Goal: Task Accomplishment & Management: Manage account settings

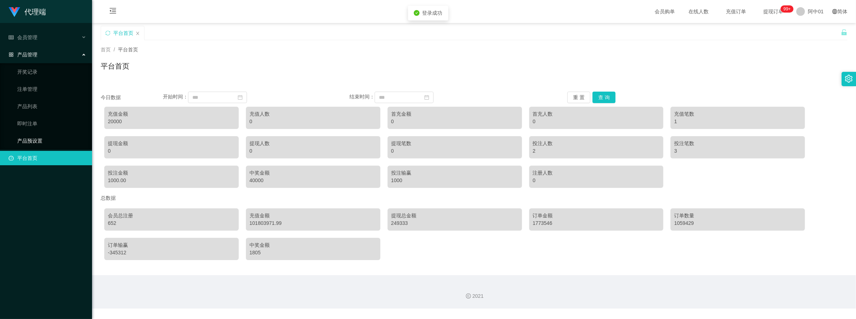
click at [33, 141] on link "产品预设置" at bounding box center [51, 141] width 69 height 14
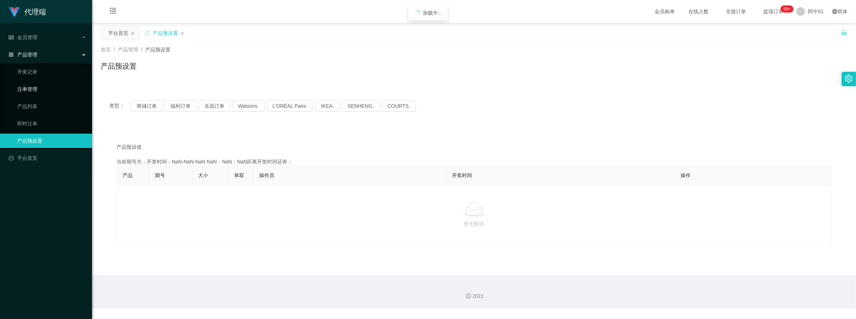
click at [35, 85] on link "注单管理" at bounding box center [51, 89] width 69 height 14
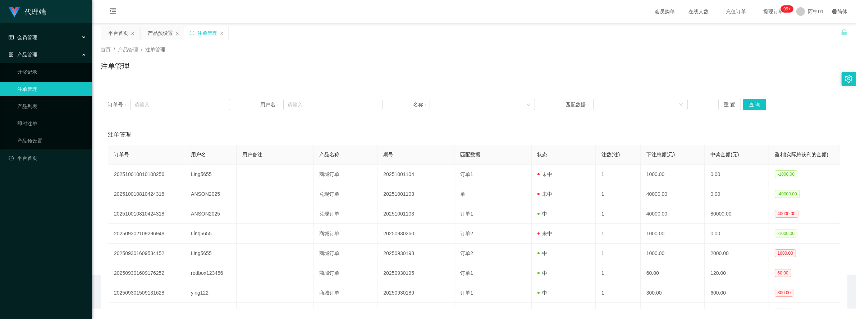
click at [42, 42] on div "会员管理" at bounding box center [46, 37] width 92 height 14
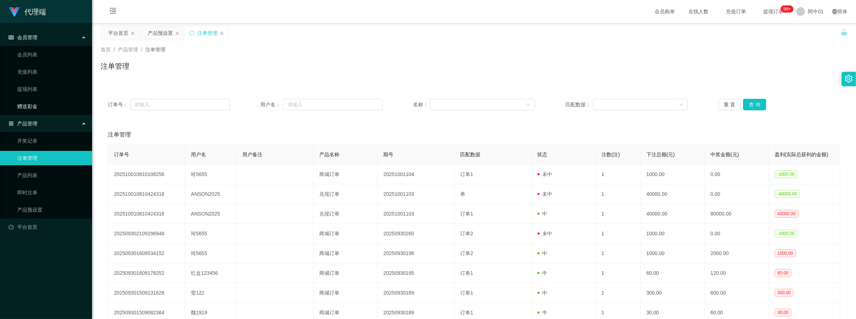
click at [35, 109] on link "赠送彩金" at bounding box center [51, 106] width 69 height 14
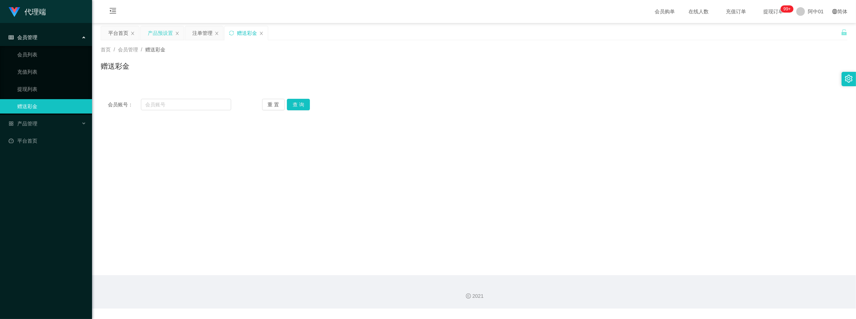
click at [162, 36] on div "产品预设置" at bounding box center [160, 33] width 25 height 14
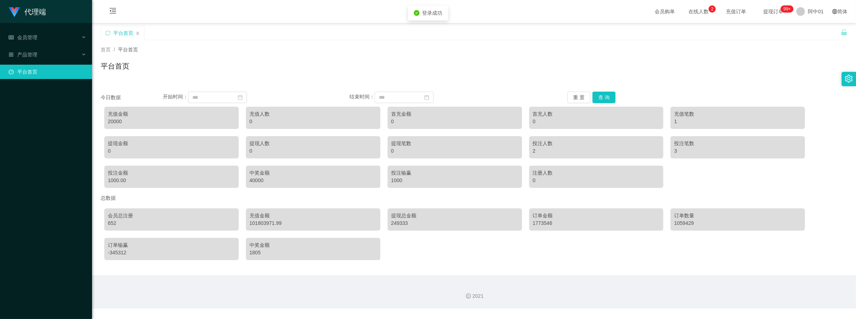
click at [64, 67] on link "平台首页" at bounding box center [48, 72] width 78 height 14
click at [62, 58] on div "产品管理" at bounding box center [46, 54] width 92 height 14
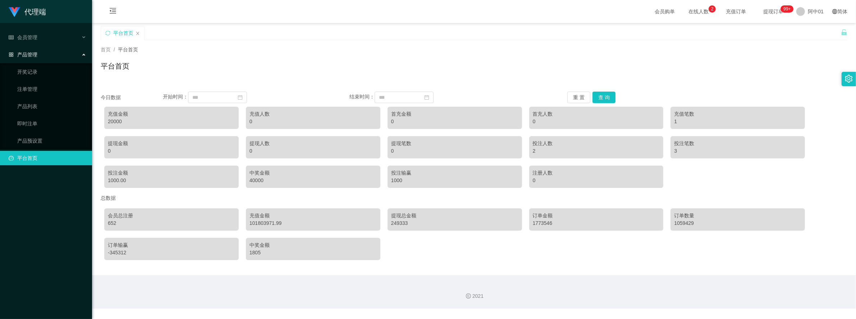
click at [61, 58] on div "产品管理" at bounding box center [46, 54] width 92 height 14
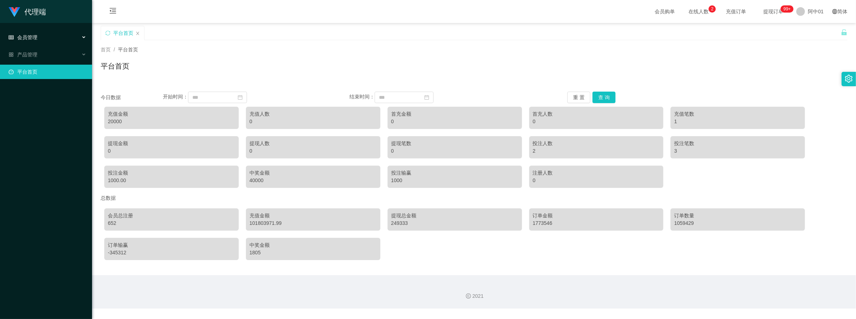
click at [65, 37] on div "会员管理" at bounding box center [46, 37] width 92 height 14
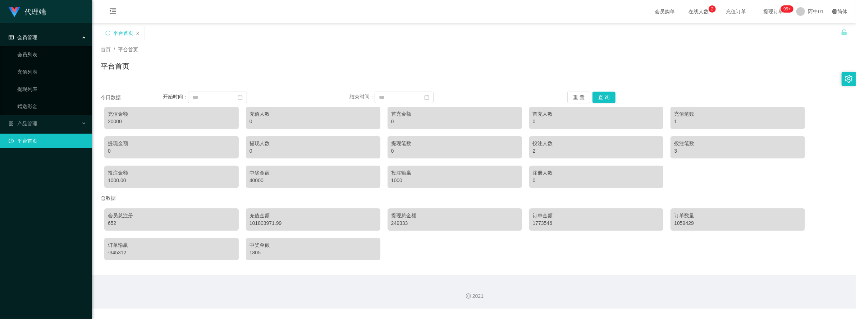
click at [65, 37] on div "会员管理" at bounding box center [46, 37] width 92 height 14
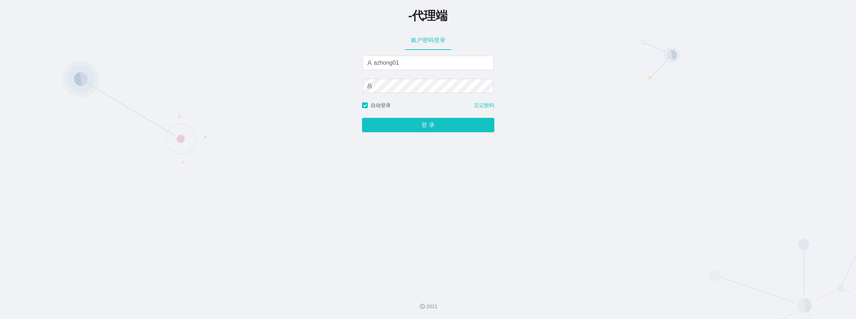
click at [436, 131] on button "登 录" at bounding box center [428, 125] width 132 height 14
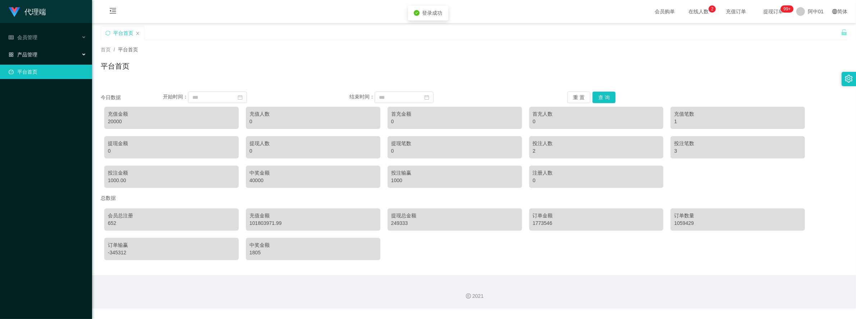
click at [45, 57] on div "产品管理" at bounding box center [46, 54] width 92 height 14
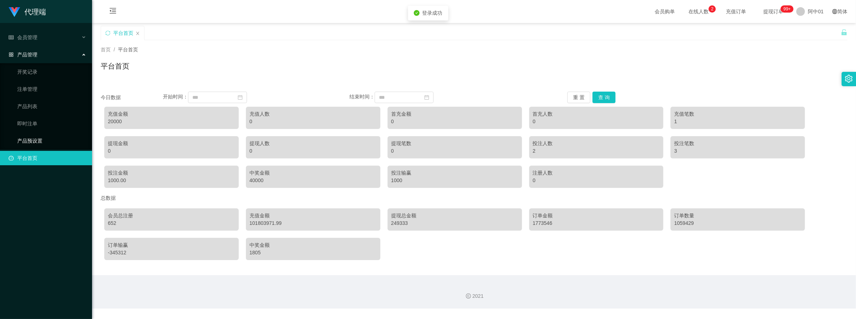
click at [49, 143] on link "产品预设置" at bounding box center [51, 141] width 69 height 14
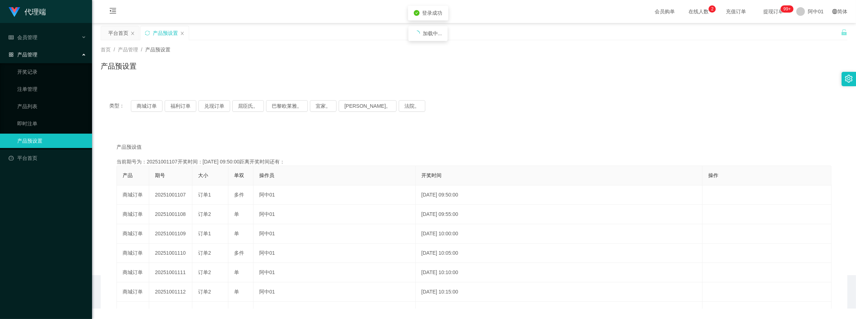
click at [47, 45] on li "会员管理" at bounding box center [46, 38] width 92 height 16
click at [49, 42] on div "会员管理" at bounding box center [46, 37] width 92 height 14
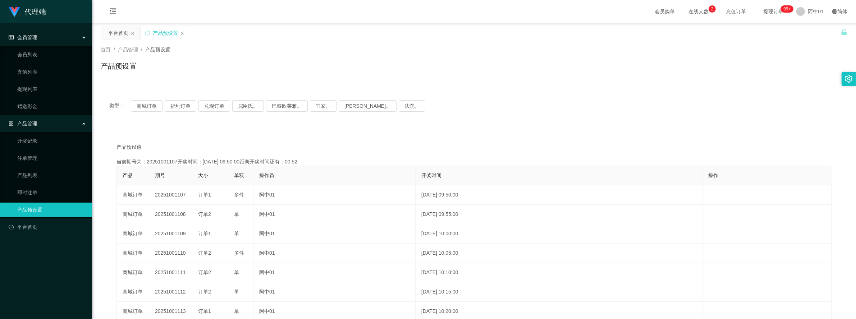
click at [49, 41] on div "会员管理" at bounding box center [46, 37] width 92 height 14
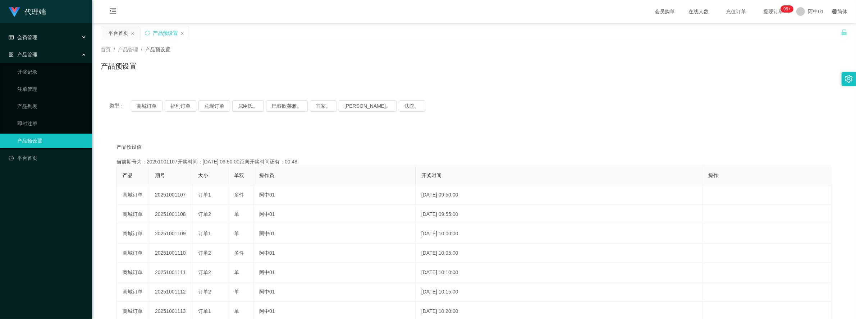
click at [42, 36] on div "会员管理" at bounding box center [46, 37] width 92 height 14
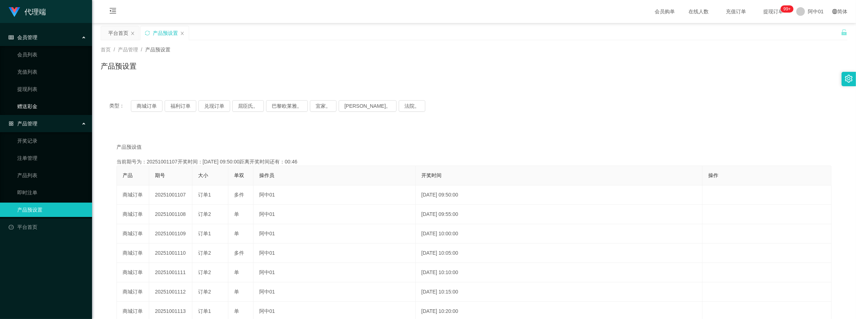
click at [33, 108] on link "赠送彩金" at bounding box center [51, 106] width 69 height 14
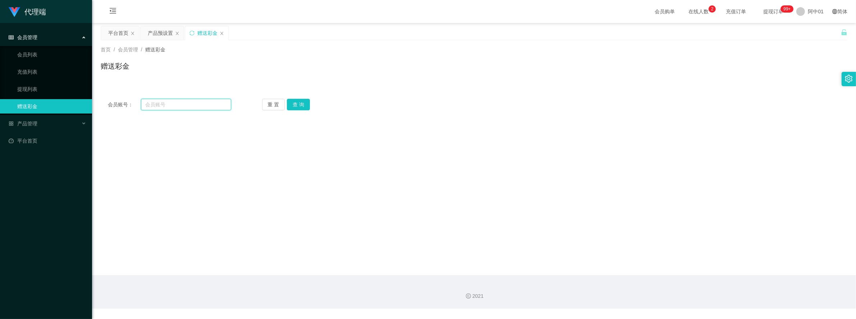
click at [179, 105] on input "text" at bounding box center [186, 105] width 90 height 12
click at [55, 121] on div "产品管理" at bounding box center [46, 124] width 92 height 14
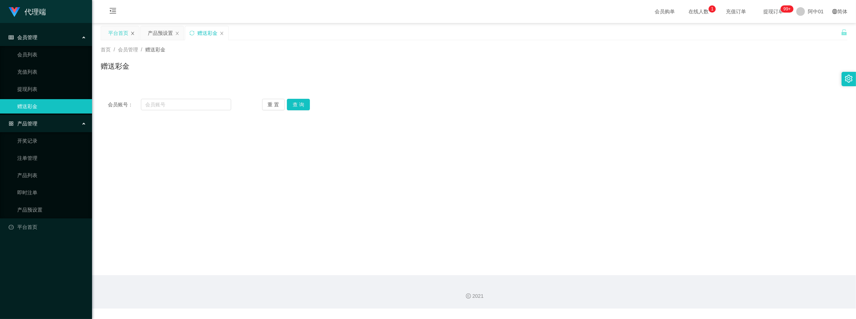
click at [132, 33] on icon "图标： 关闭" at bounding box center [132, 33] width 3 height 3
click at [124, 35] on div "产品预设置" at bounding box center [120, 33] width 25 height 14
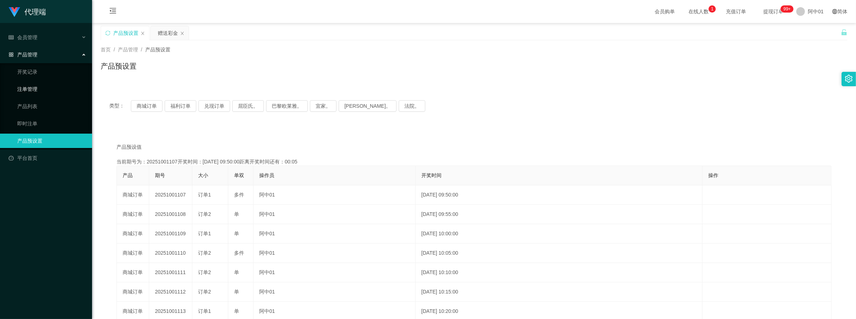
click at [38, 87] on link "注单管理" at bounding box center [51, 89] width 69 height 14
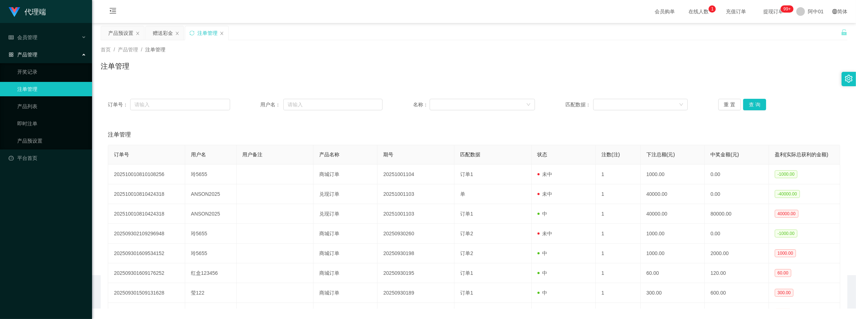
click at [38, 29] on ul "会员管理 会员列表 充值列表 提现列表 赠送彩金 产品管理 开奖记录 注单管理 产品列表 即时注单 产品预设置 平台首页" at bounding box center [46, 98] width 92 height 150
click at [37, 33] on div "会员管理" at bounding box center [46, 37] width 92 height 14
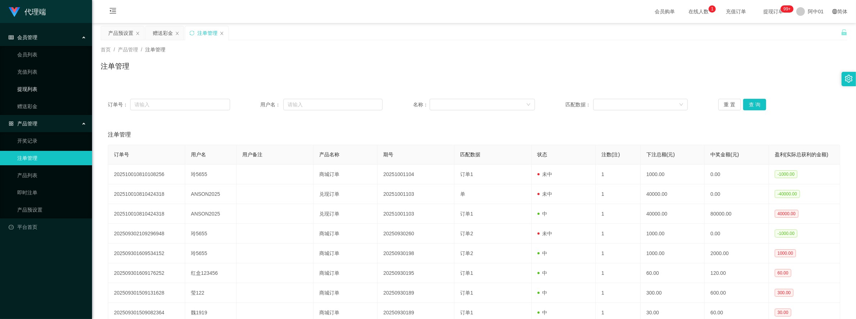
click at [38, 90] on link "提现列表" at bounding box center [51, 89] width 69 height 14
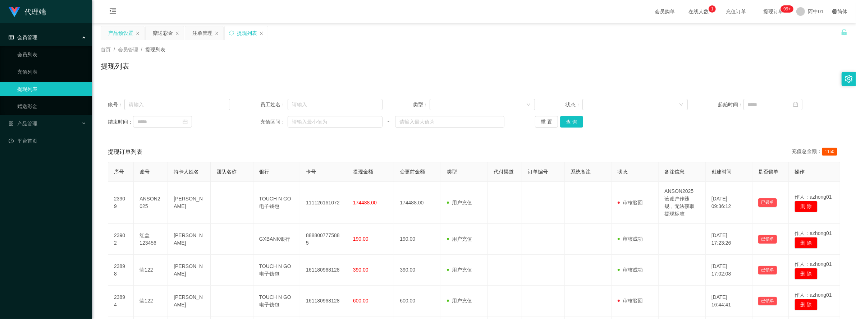
click at [121, 36] on div "产品预设置" at bounding box center [120, 33] width 25 height 14
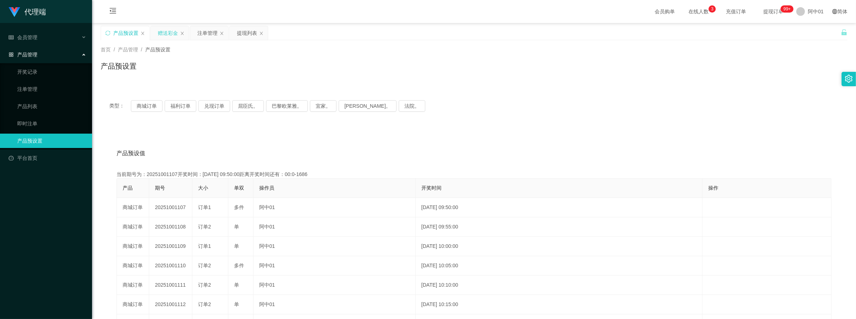
click at [161, 34] on div "赠送彩金" at bounding box center [168, 33] width 20 height 14
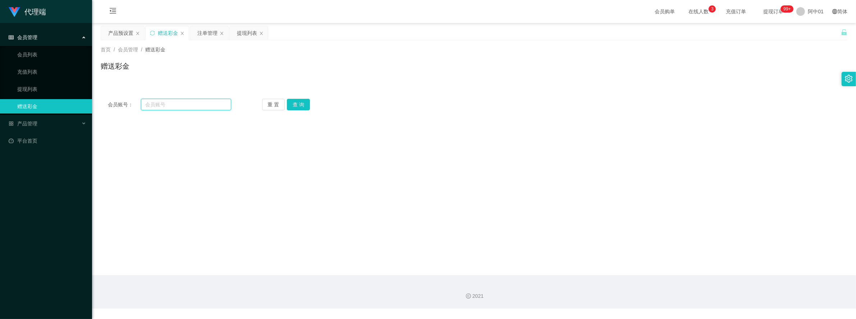
click at [163, 105] on input "text" at bounding box center [186, 105] width 90 height 12
paste input "wei1919"
type input "wei1919"
click at [297, 107] on button "查 询" at bounding box center [298, 105] width 23 height 12
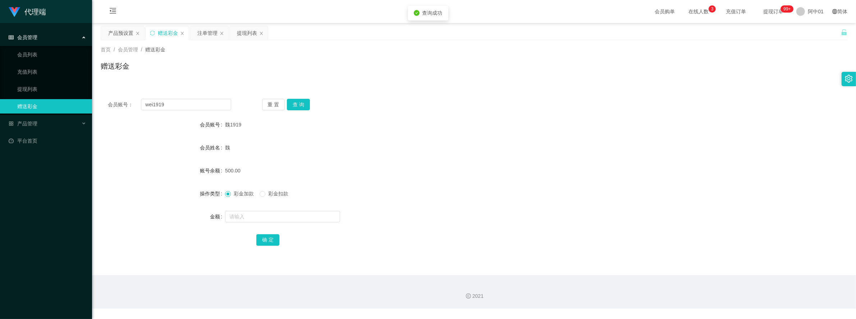
click at [526, 105] on div "会员账号： wei1919 重 置 查 询" at bounding box center [474, 105] width 747 height 12
click at [122, 28] on div "产品预设置" at bounding box center [120, 33] width 25 height 14
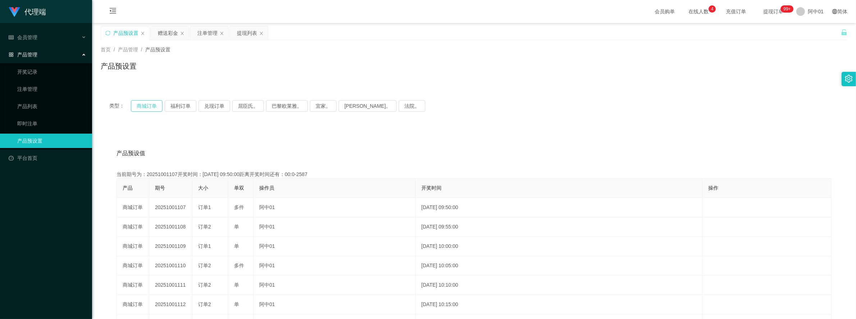
click at [158, 106] on button "商城订单" at bounding box center [147, 106] width 32 height 12
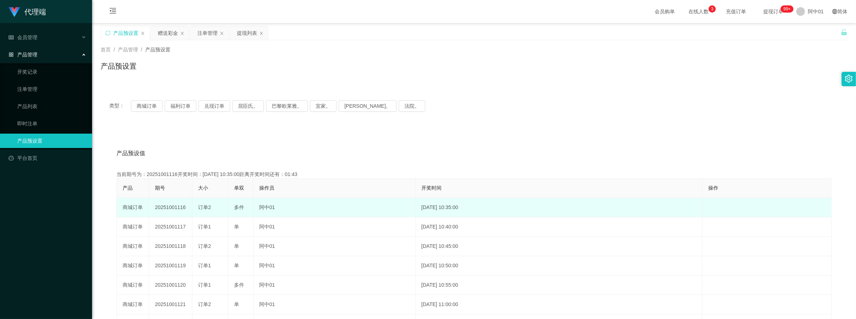
click at [176, 206] on td "20251001116" at bounding box center [170, 207] width 43 height 19
copy td "20251001116"
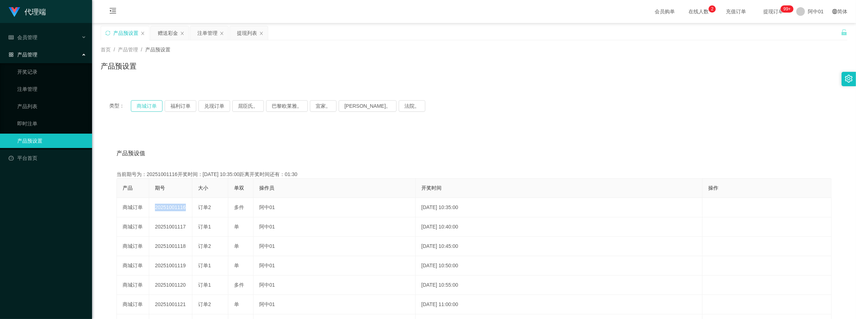
click at [145, 103] on button "商城订单" at bounding box center [147, 106] width 32 height 12
click at [215, 38] on div "注单管理" at bounding box center [207, 33] width 20 height 14
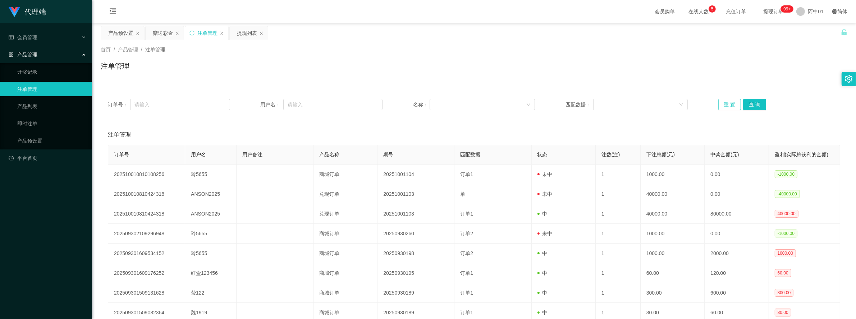
click at [719, 105] on button "重 置" at bounding box center [730, 105] width 23 height 12
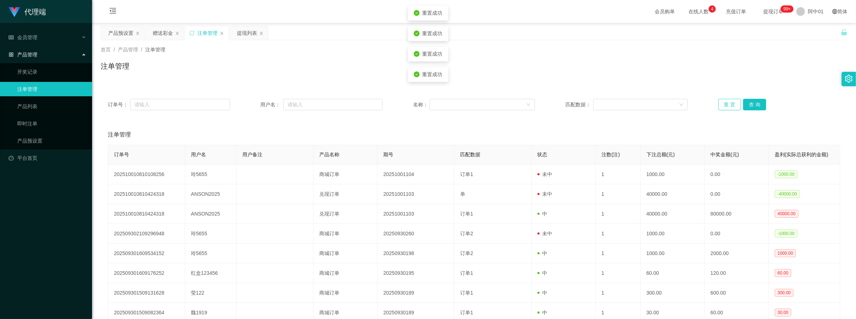
click at [719, 105] on button "重 置" at bounding box center [730, 105] width 23 height 12
click at [204, 33] on div "注单管理" at bounding box center [207, 33] width 20 height 14
click at [207, 34] on div "注单管理" at bounding box center [207, 33] width 20 height 14
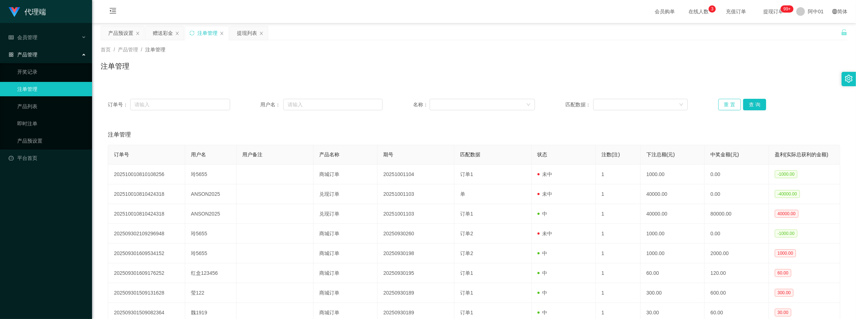
click at [730, 100] on div "订单号： 用户名： 名称： 匹配数据： 重 置 查 询" at bounding box center [474, 105] width 747 height 26
click at [729, 101] on button "重 置" at bounding box center [730, 105] width 23 height 12
click at [728, 104] on button "重 置" at bounding box center [730, 105] width 23 height 12
click at [725, 103] on button "重 置" at bounding box center [730, 105] width 23 height 12
click at [165, 31] on div "赠送彩金" at bounding box center [163, 33] width 20 height 14
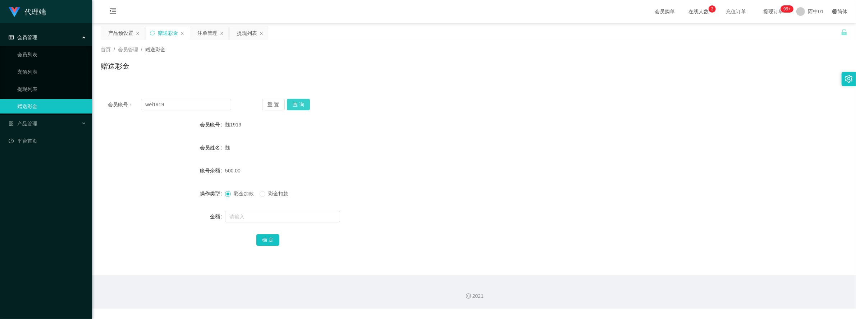
drag, startPoint x: 299, startPoint y: 107, endPoint x: 179, endPoint y: 106, distance: 120.5
click at [297, 108] on button "查 询" at bounding box center [298, 105] width 23 height 12
click at [178, 102] on input "wei1919" at bounding box center [186, 105] width 90 height 12
drag, startPoint x: 608, startPoint y: 160, endPoint x: 775, endPoint y: 54, distance: 198.3
click at [614, 158] on form "会员账号 魏1919 会员姓名 魏 账号余额 700.00 操作类型 彩金加款 彩金扣款 金额 确 定" at bounding box center [474, 182] width 747 height 129
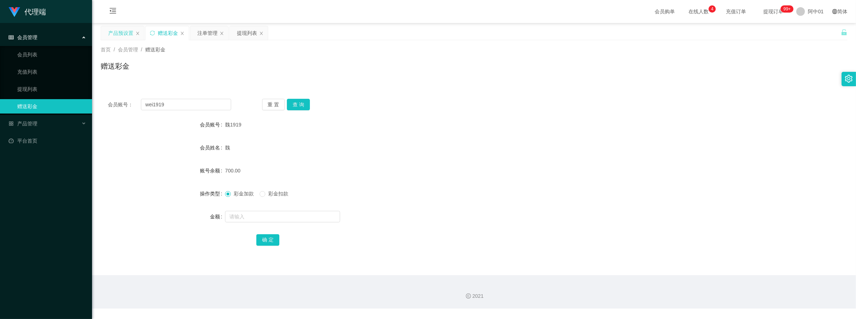
click at [125, 33] on div "产品预设置" at bounding box center [120, 33] width 25 height 14
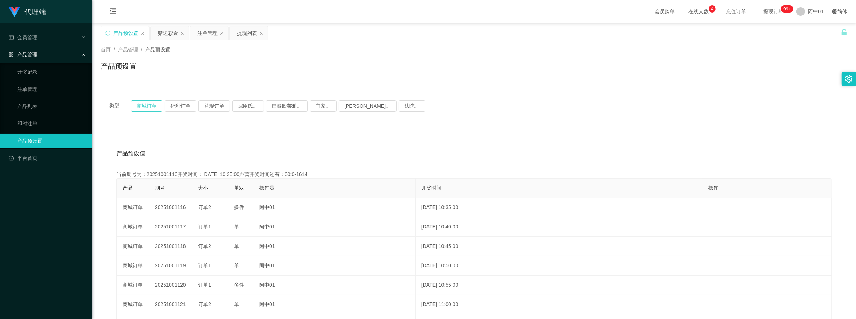
click at [159, 103] on button "商城订单" at bounding box center [147, 106] width 32 height 12
click at [185, 109] on button "福利订单" at bounding box center [181, 106] width 32 height 12
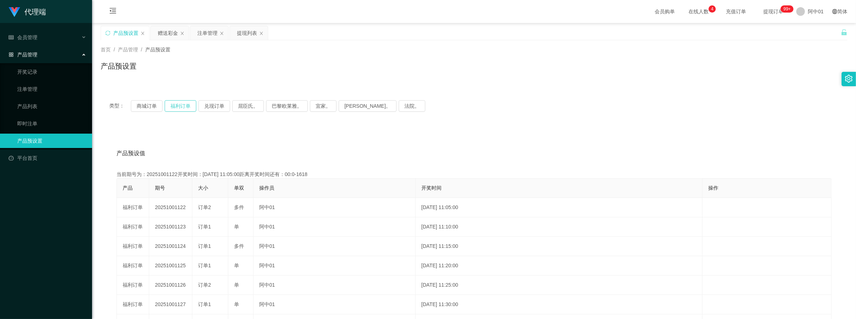
click at [179, 107] on button "福利订单" at bounding box center [181, 106] width 32 height 12
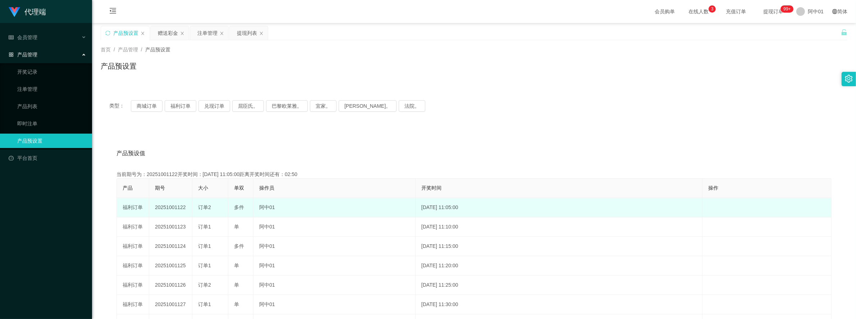
click at [167, 208] on td "20251001122" at bounding box center [170, 207] width 43 height 19
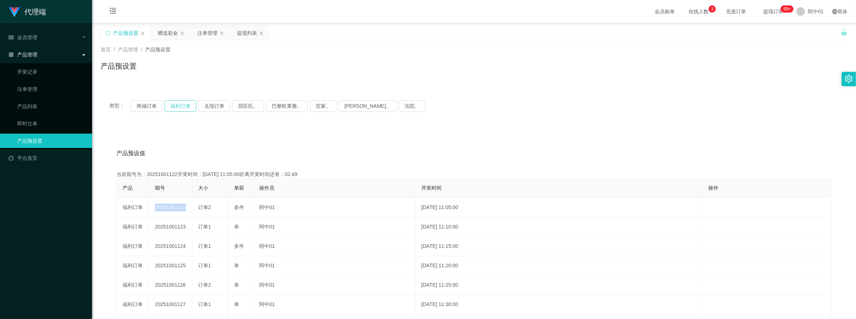
copy td "20251001122"
click at [181, 104] on button "福利订单" at bounding box center [181, 106] width 32 height 12
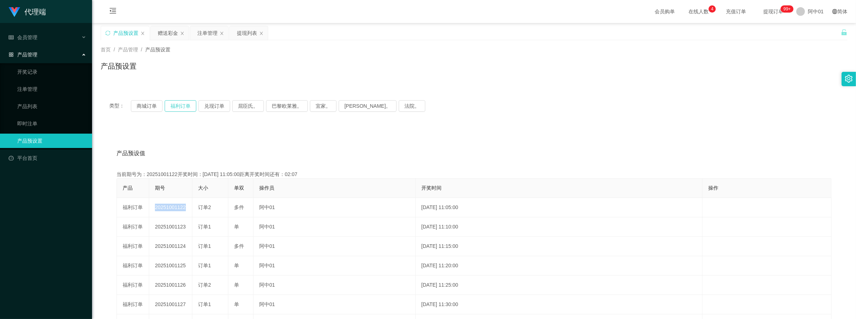
click at [173, 106] on button "福利订单" at bounding box center [181, 106] width 32 height 12
click at [205, 32] on div "注单管理" at bounding box center [207, 33] width 20 height 14
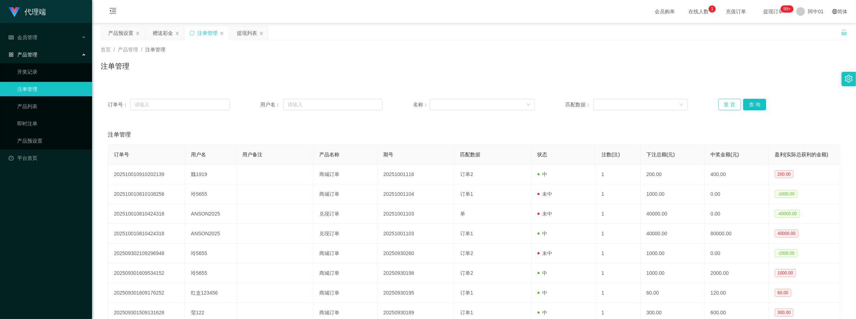
click at [721, 106] on button "重 置" at bounding box center [730, 105] width 23 height 12
click at [122, 33] on div "产品预设置" at bounding box center [120, 33] width 25 height 14
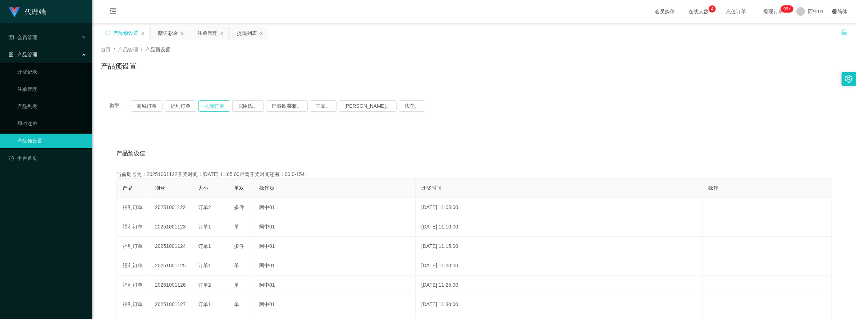
click at [217, 103] on button "兑现订单" at bounding box center [215, 106] width 32 height 12
click at [225, 106] on button "兑现订单" at bounding box center [215, 106] width 32 height 12
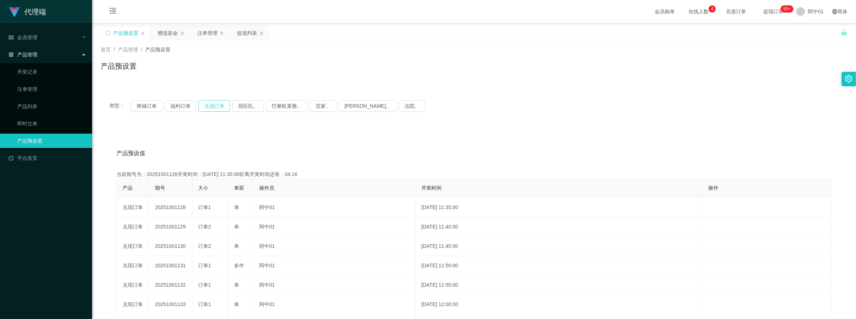
click at [225, 106] on button "兑现订单" at bounding box center [215, 106] width 32 height 12
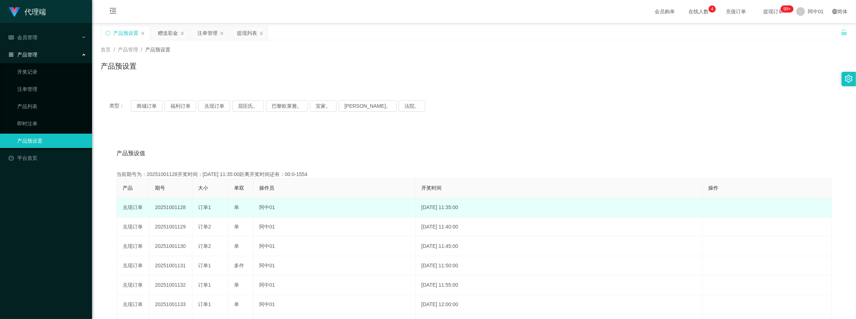
click at [181, 204] on td "20251001128" at bounding box center [170, 207] width 43 height 19
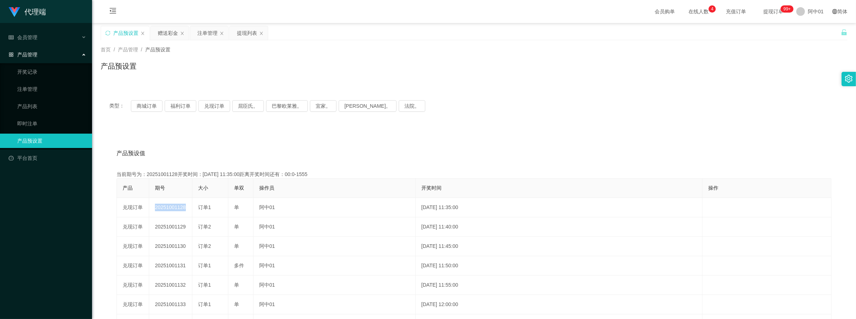
copy td "20251001128"
click at [211, 108] on button "兑现订单" at bounding box center [215, 106] width 32 height 12
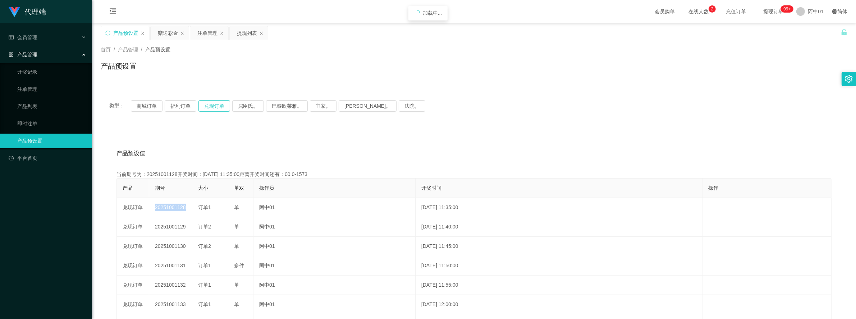
click at [211, 108] on button "兑现订单" at bounding box center [215, 106] width 32 height 12
drag, startPoint x: 459, startPoint y: 130, endPoint x: 461, endPoint y: 126, distance: 4.7
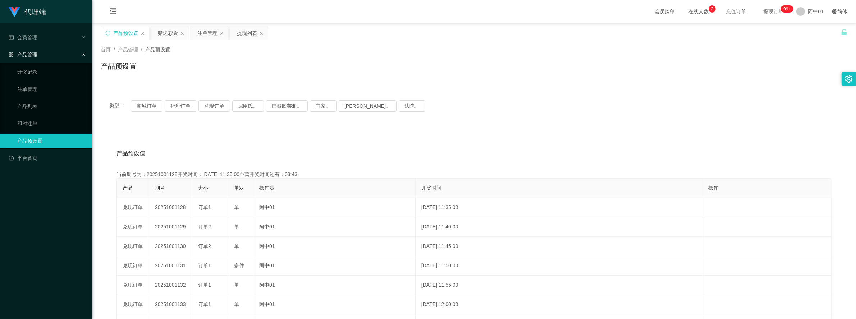
click at [459, 130] on div "产品预设值 添加期号 当前期号为：20251001128开奖时间：2025-10-01 11:35:00距离开奖时间还有：03:43 产品 期号 大小 单双 …" at bounding box center [474, 276] width 747 height 296
click at [198, 32] on div "注单管理" at bounding box center [207, 33] width 20 height 14
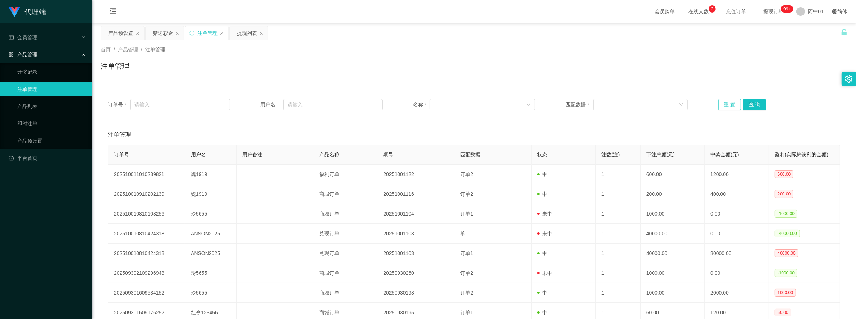
click at [719, 106] on button "重 置" at bounding box center [730, 105] width 23 height 12
drag, startPoint x: 42, startPoint y: 31, endPoint x: 41, endPoint y: 35, distance: 4.3
click at [41, 33] on div "会员管理" at bounding box center [46, 37] width 92 height 14
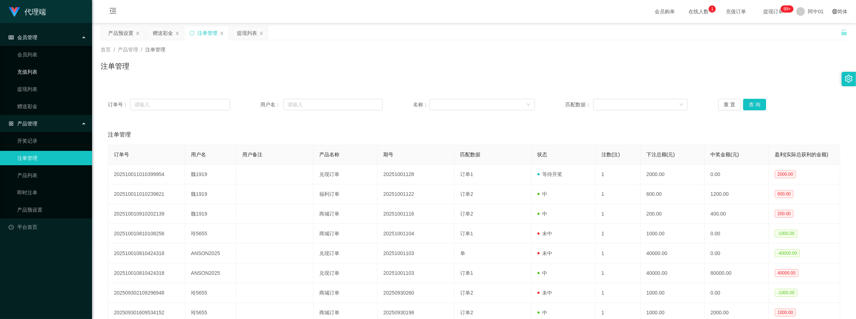
click at [40, 71] on link "充值列表" at bounding box center [51, 72] width 69 height 14
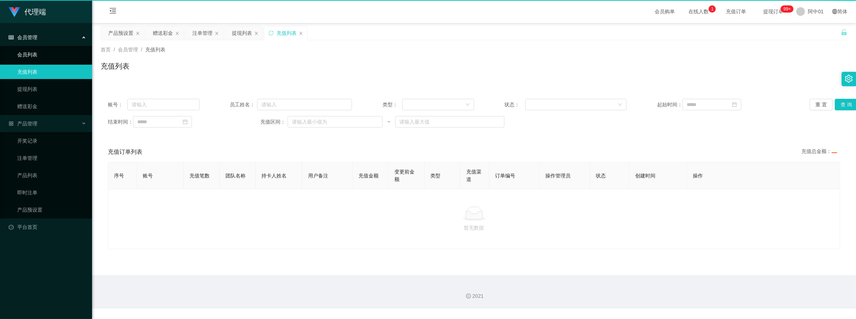
click at [40, 52] on link "会员列表" at bounding box center [51, 54] width 69 height 14
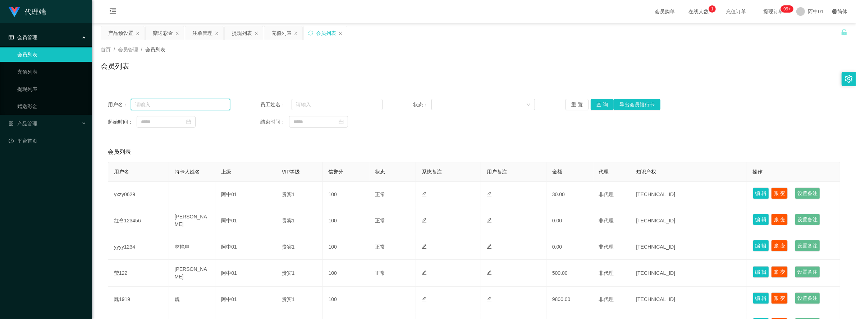
click at [186, 104] on input "text" at bounding box center [180, 105] width 99 height 12
paste input "wei1919"
type input "wei1919"
click at [602, 107] on button "查 询" at bounding box center [602, 105] width 23 height 12
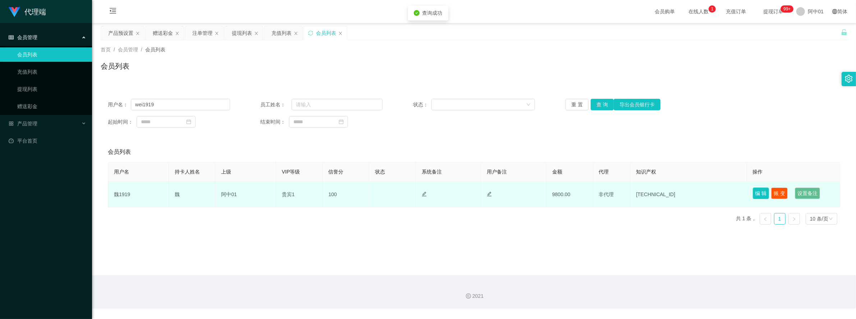
click at [754, 194] on button "编 辑" at bounding box center [761, 194] width 17 height 12
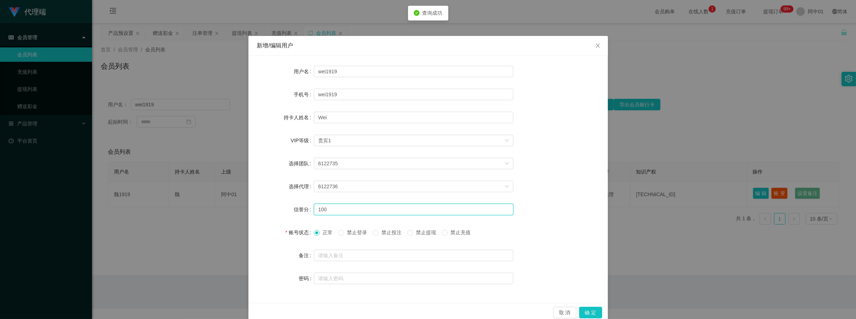
drag, startPoint x: 334, startPoint y: 211, endPoint x: 228, endPoint y: 209, distance: 105.4
click at [228, 211] on div "新增/编辑用户 用户名 wei1919 手机号 wei1919 持卡人姓名 Wei VIP等级 选择VIP等级 贵宾1 选择团队 6122735 选择代理 6…" at bounding box center [428, 159] width 856 height 319
type input "80"
click at [590, 315] on button "确 定" at bounding box center [590, 313] width 23 height 12
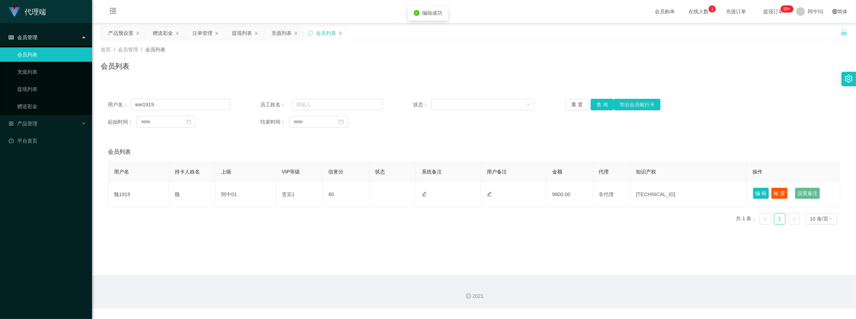
drag, startPoint x: 698, startPoint y: 86, endPoint x: 704, endPoint y: 81, distance: 7.7
click at [704, 81] on div "首页 / 会员管理 / 会员列表 / 会员列表 用户名： wei1919 员工姓名： 状态： 重 置 查 询 导出会员银行卡 起始时间： 结束时间： 会员列表…" at bounding box center [474, 135] width 747 height 190
